Goal: Information Seeking & Learning: Learn about a topic

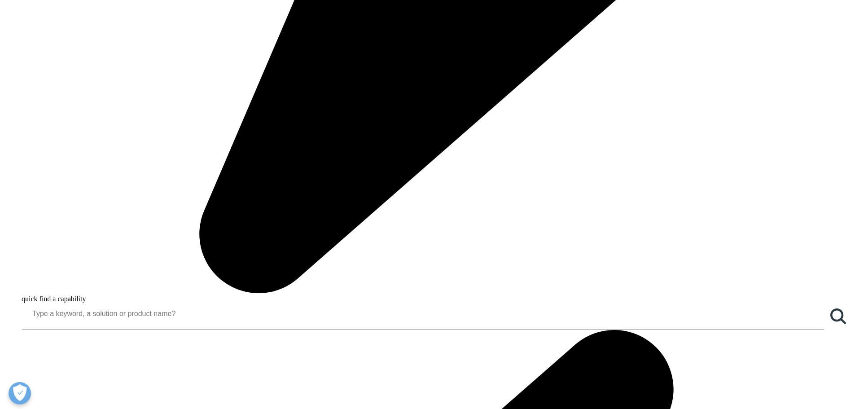
scroll to position [943, 0]
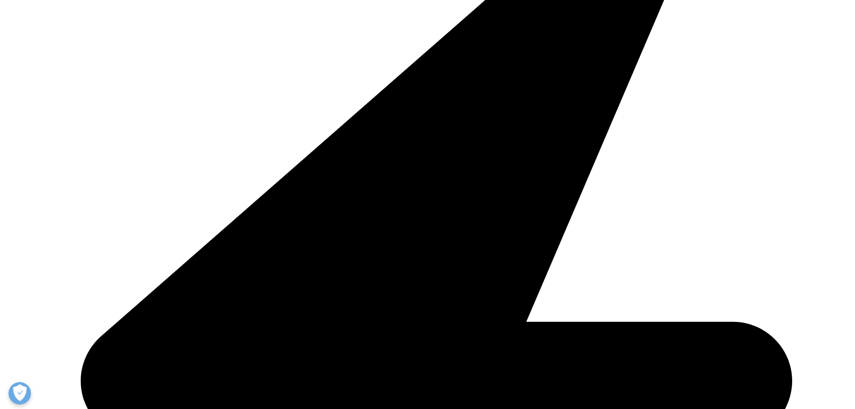
scroll to position [1347, 0]
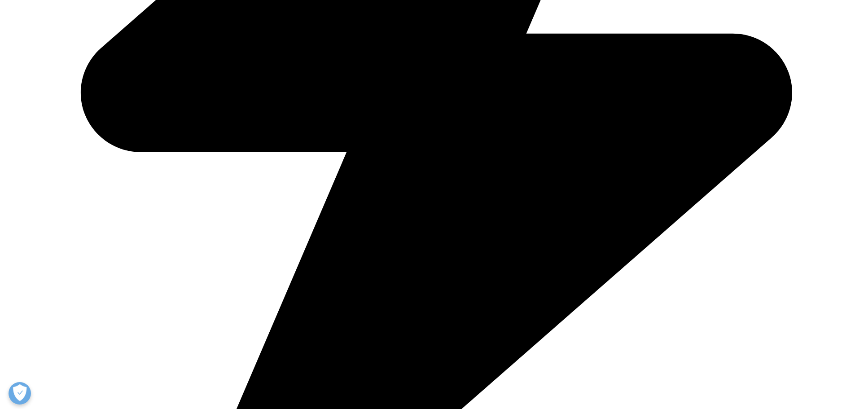
scroll to position [0, 0]
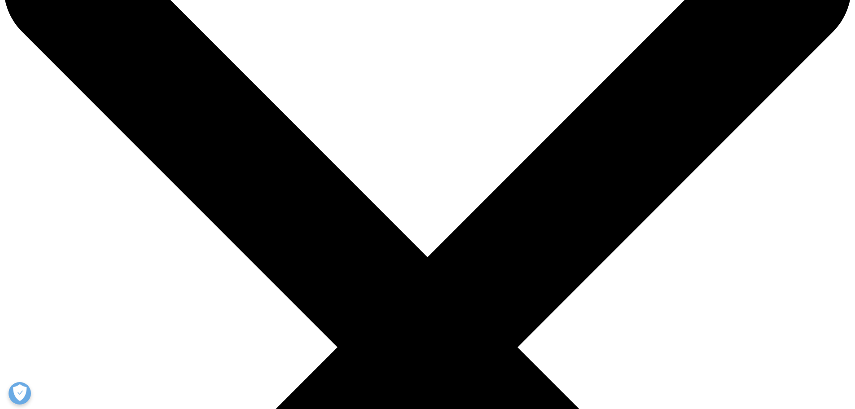
scroll to position [180, 0]
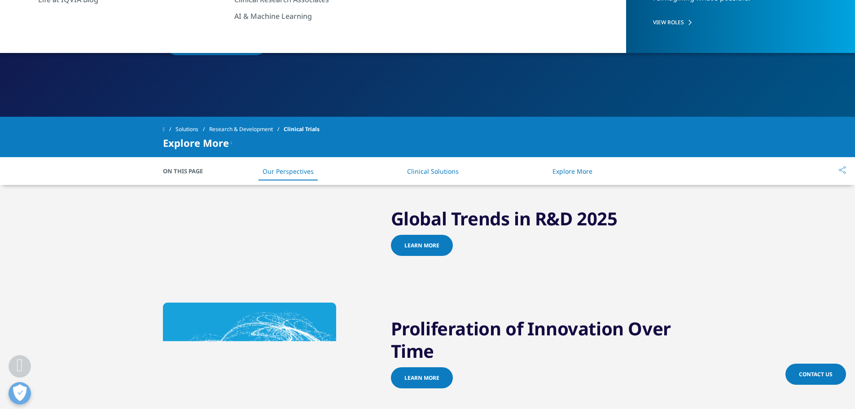
click at [421, 167] on link "Clinical Solutions" at bounding box center [433, 171] width 52 height 9
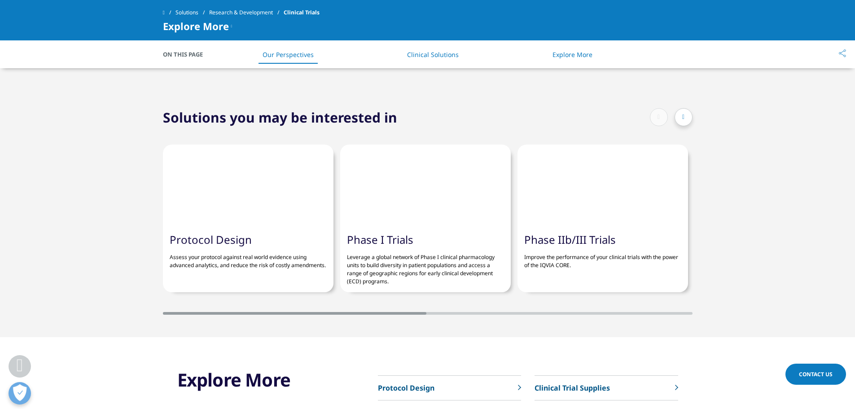
scroll to position [1890, 0]
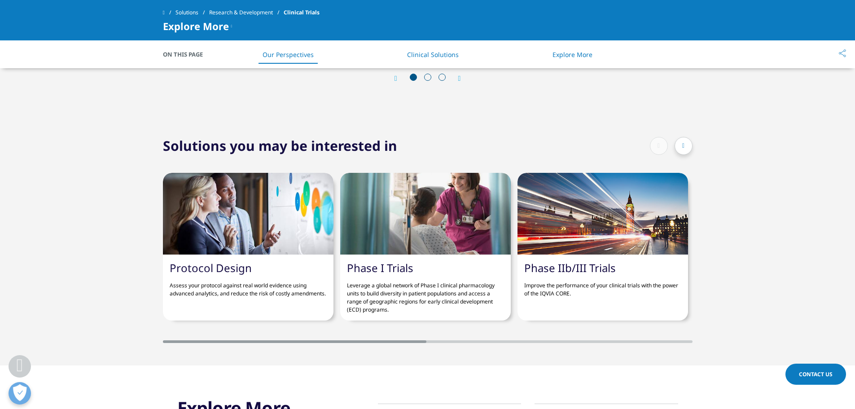
click at [265, 313] on div "Protocol Design Assess your protocol against real world evidence using advanced…" at bounding box center [248, 247] width 171 height 148
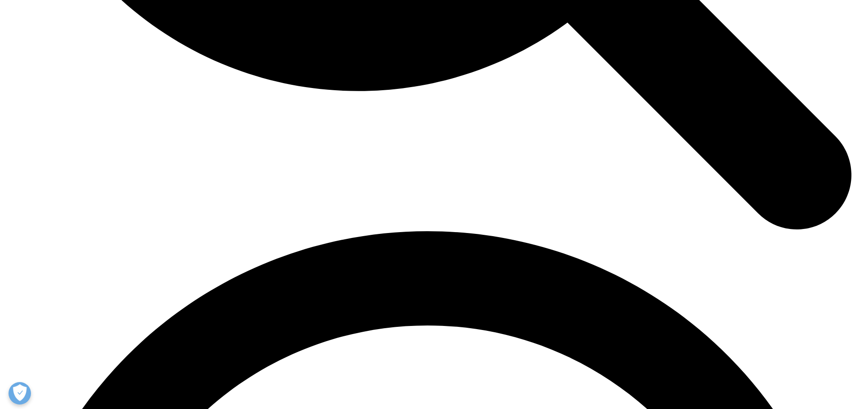
scroll to position [0, 180]
drag, startPoint x: 395, startPoint y: 289, endPoint x: 629, endPoint y: 289, distance: 234.4
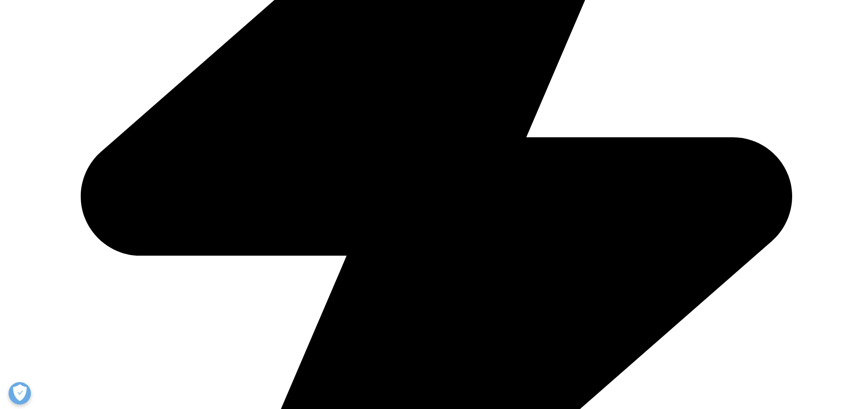
click at [629, 298] on div at bounding box center [495, 299] width 396 height 3
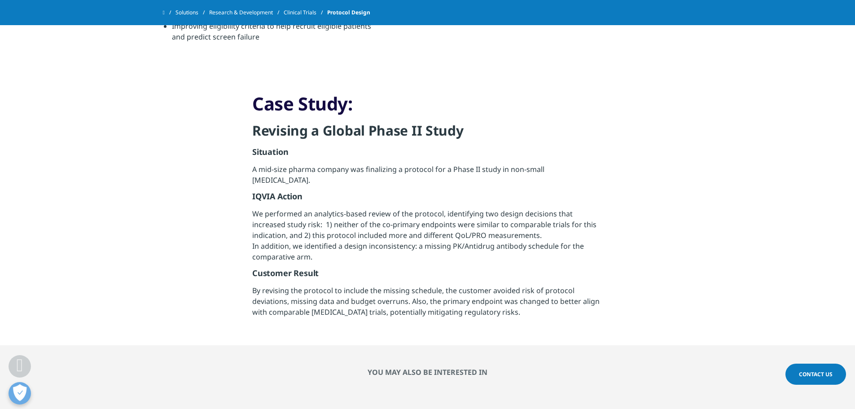
scroll to position [943, 0]
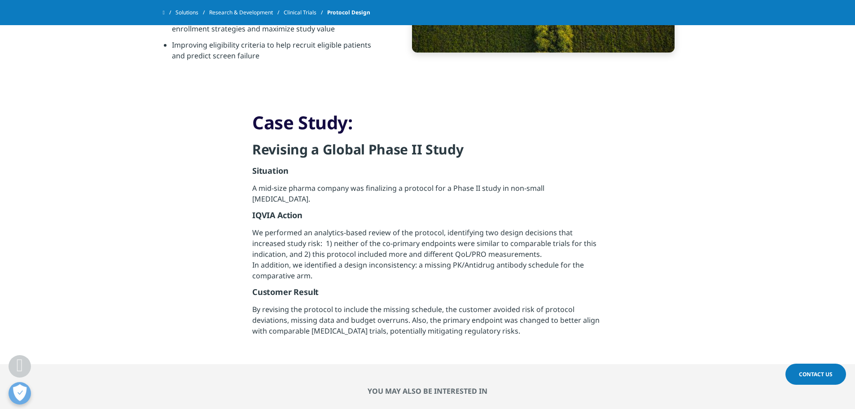
click at [306, 13] on link "Clinical Trials" at bounding box center [306, 12] width 44 height 16
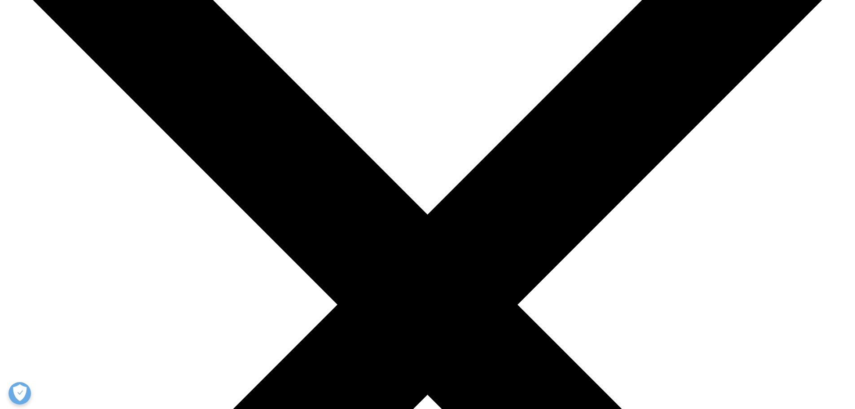
scroll to position [135, 0]
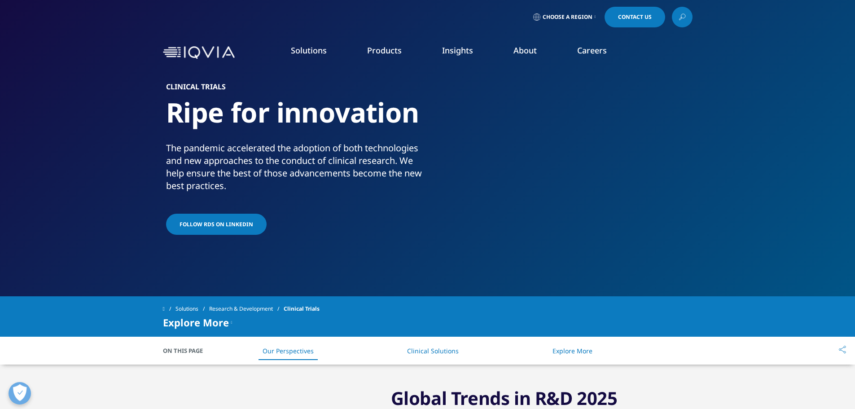
click at [204, 323] on span "Explore More" at bounding box center [196, 322] width 66 height 11
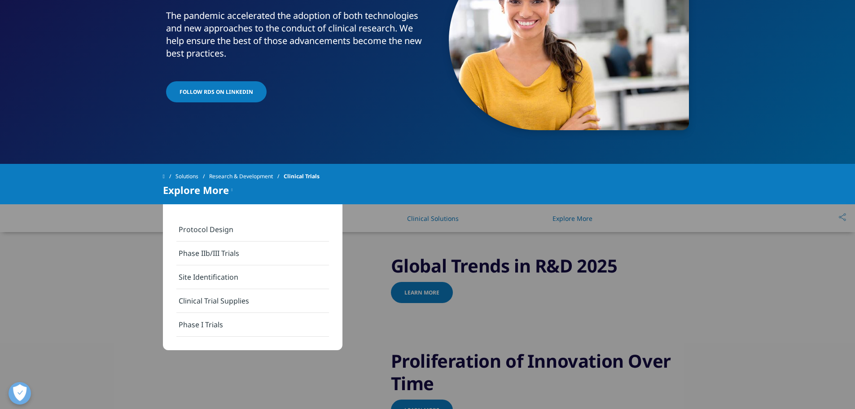
scroll to position [135, 0]
